Goal: Find specific page/section: Find specific page/section

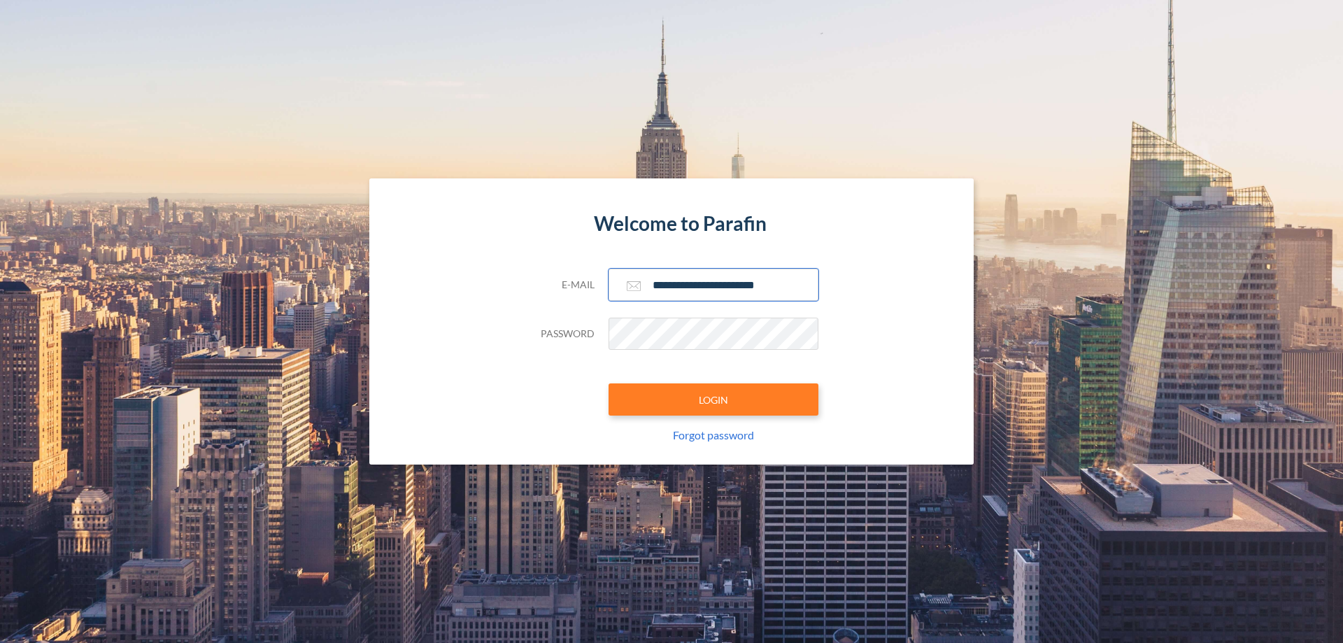
type input "**********"
click at [713, 399] on button "LOGIN" at bounding box center [714, 399] width 210 height 32
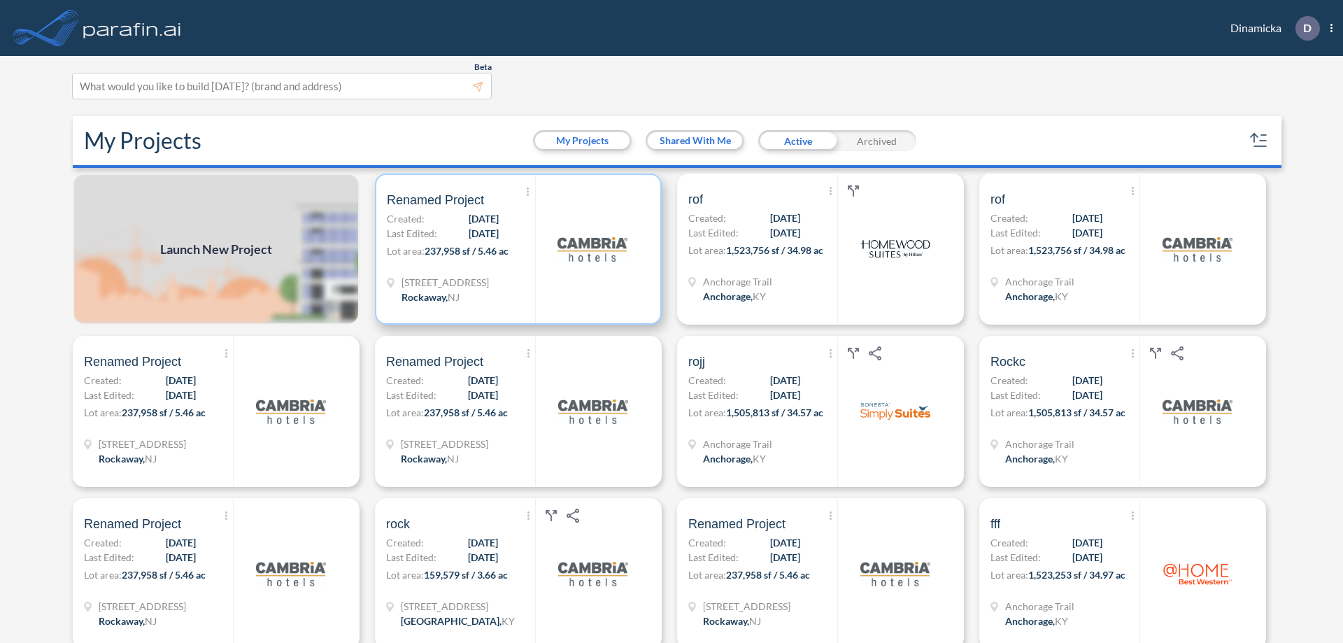
scroll to position [3, 0]
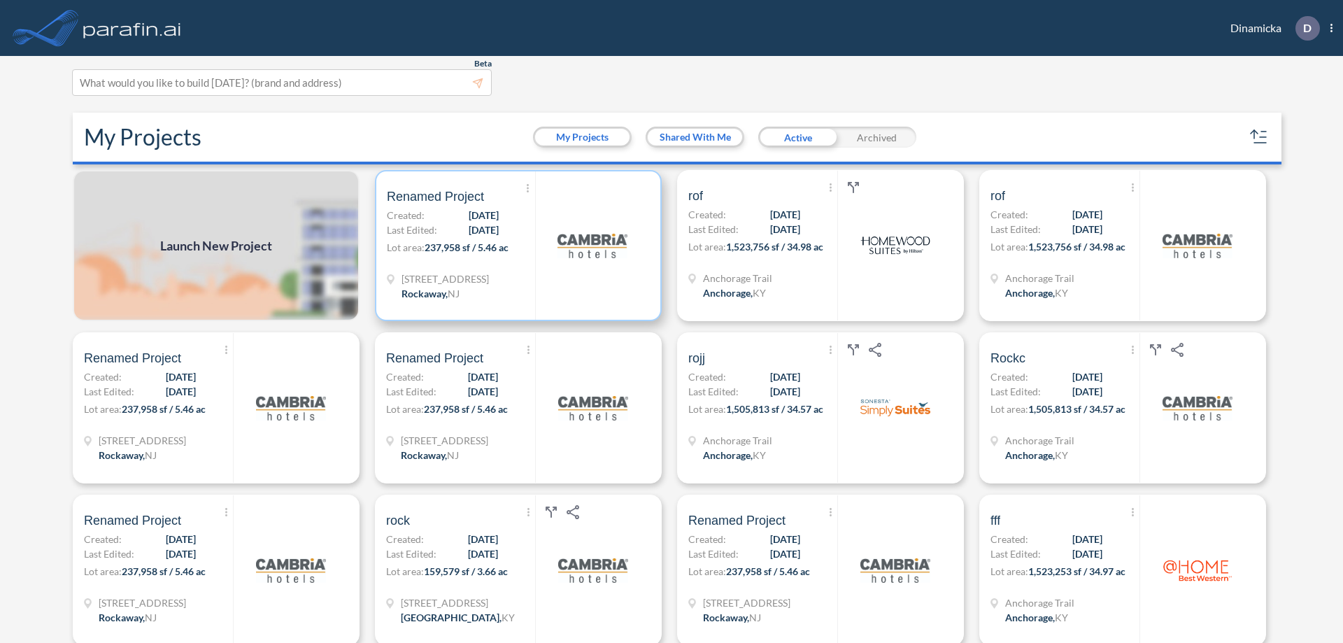
click at [516, 246] on p "Lot area: 237,958 sf / 5.46 ac" at bounding box center [461, 250] width 148 height 20
